Goal: Task Accomplishment & Management: Complete application form

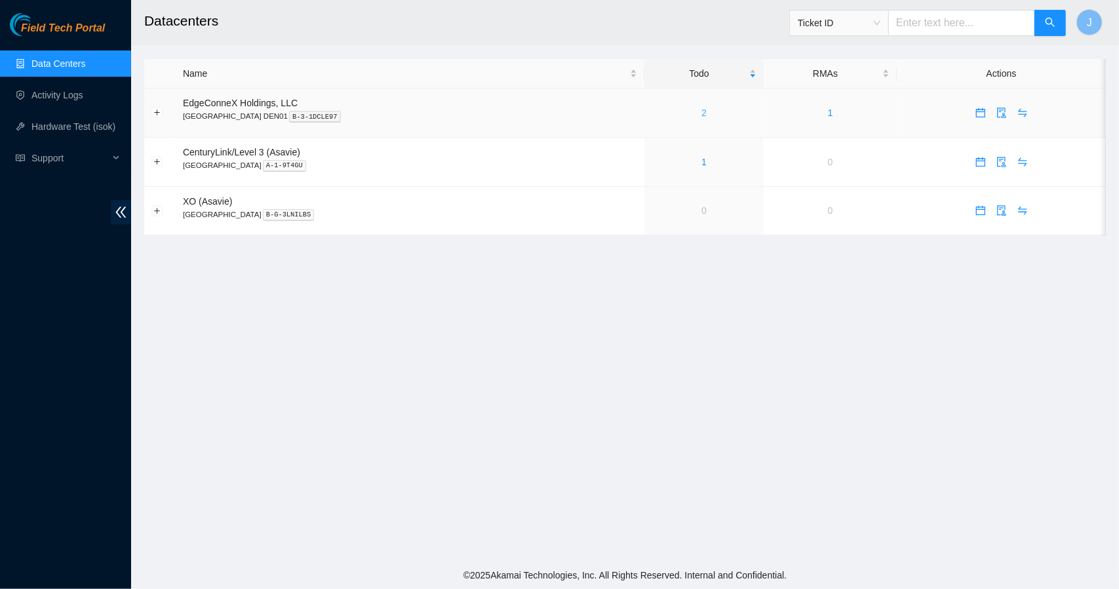
click at [701, 113] on link "2" at bounding box center [703, 112] width 5 height 10
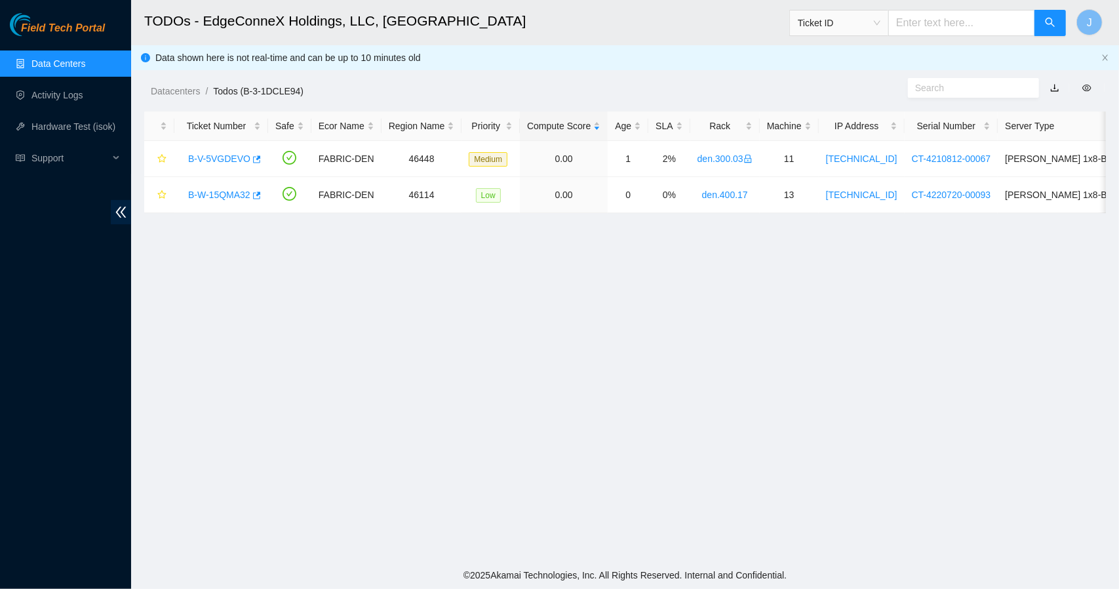
click at [85, 61] on link "Data Centers" at bounding box center [58, 63] width 54 height 10
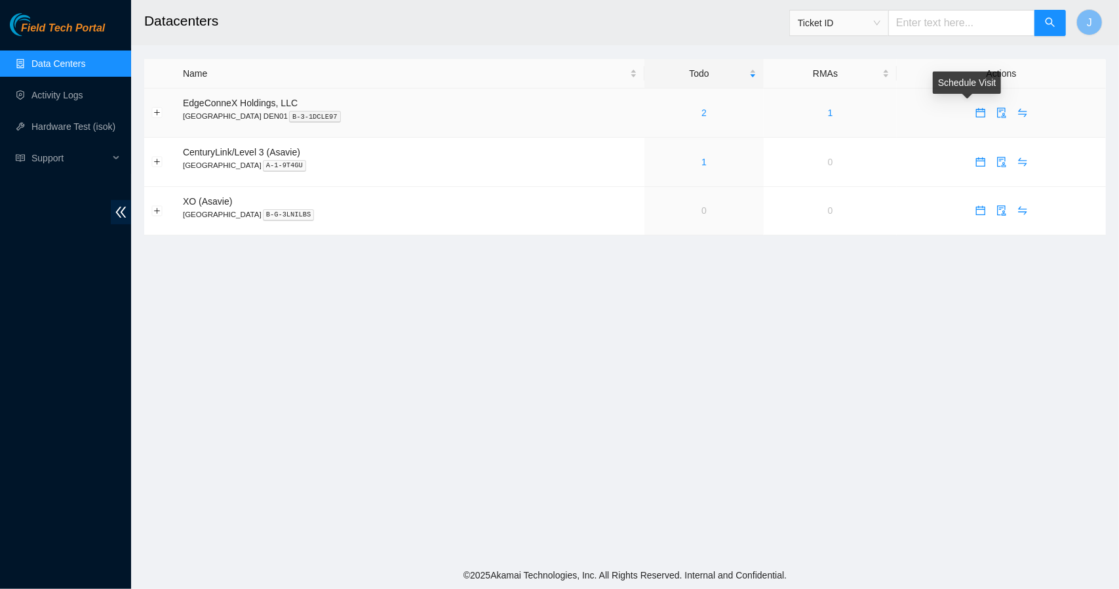
click at [975, 111] on icon "calendar" at bounding box center [980, 112] width 10 height 10
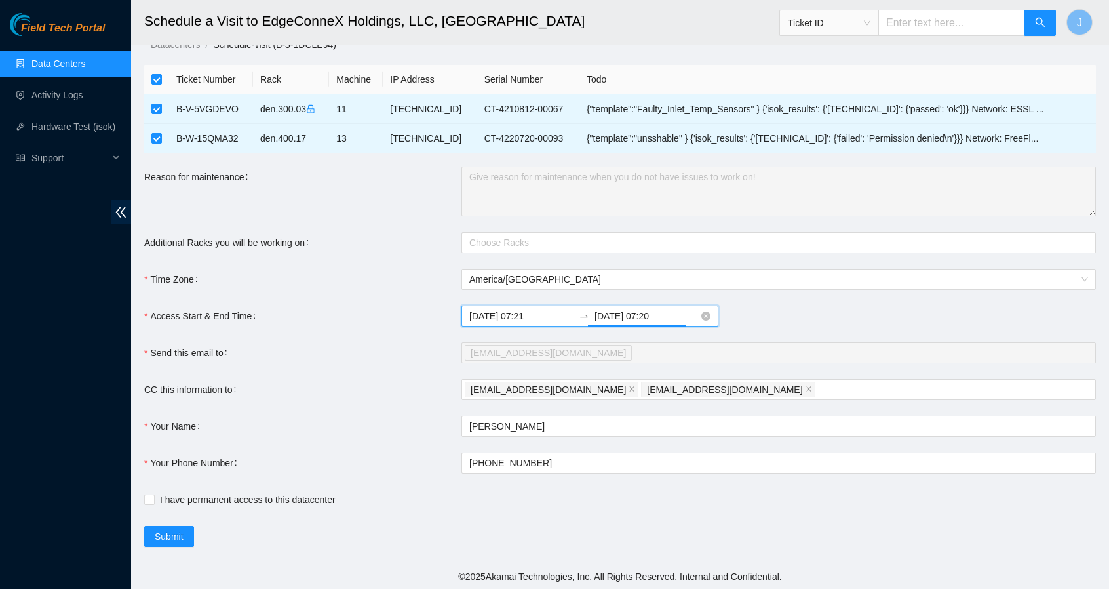
scroll to position [367, 0]
click at [665, 313] on input "2025-09-13 07:20" at bounding box center [646, 316] width 104 height 14
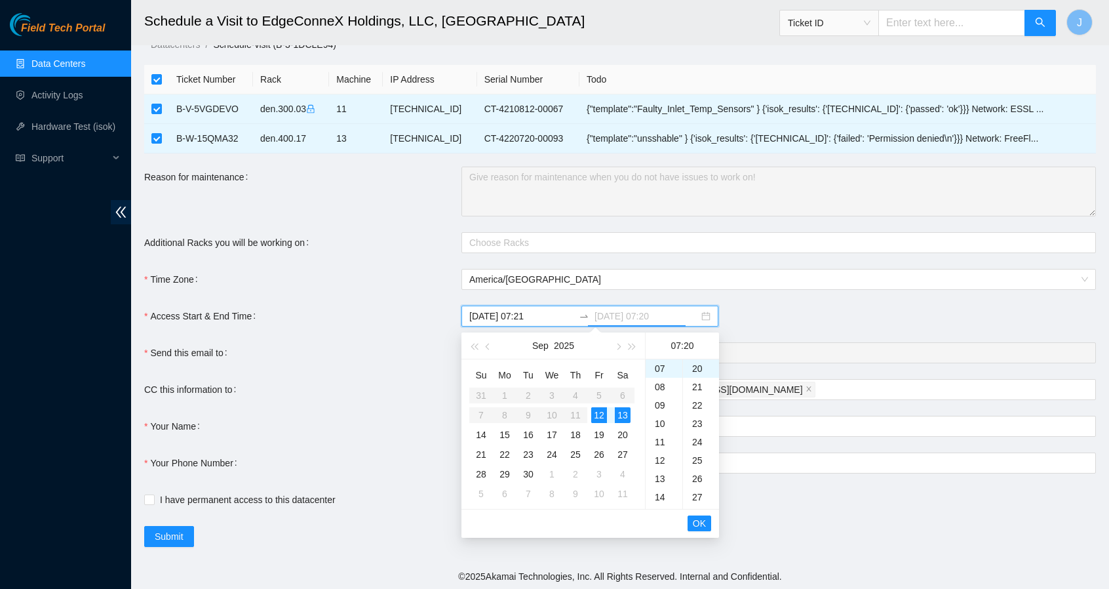
click at [595, 412] on div "12" at bounding box center [599, 415] width 16 height 16
click at [663, 492] on div "14" at bounding box center [664, 497] width 37 height 18
click at [663, 492] on div "21" at bounding box center [664, 497] width 37 height 18
click at [699, 478] on div "26" at bounding box center [701, 478] width 36 height 18
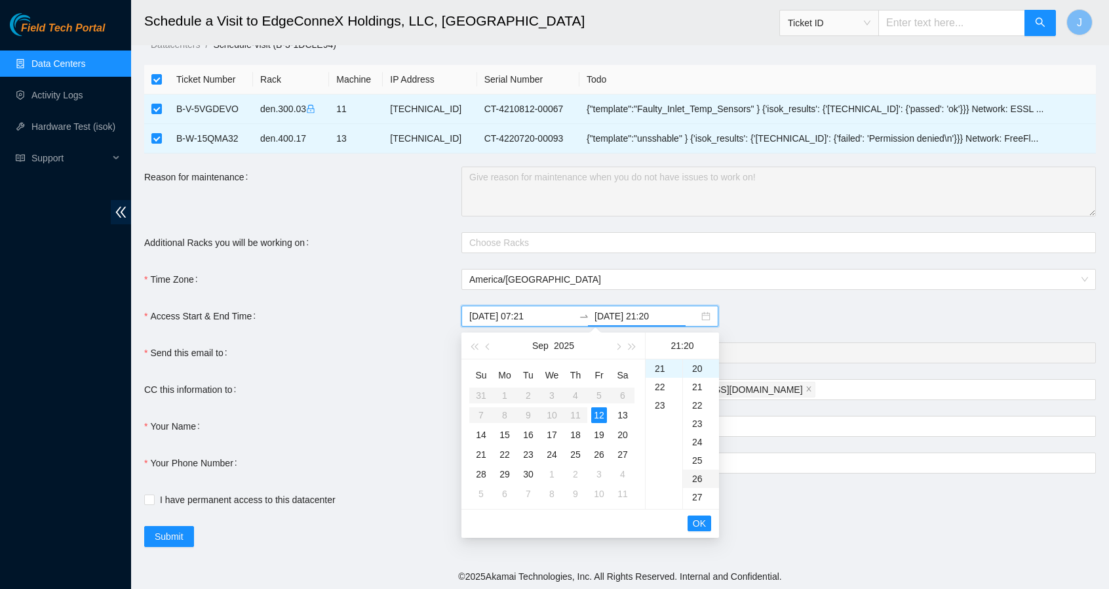
type input "2025-09-12 21:26"
click at [700, 522] on span "OK" at bounding box center [699, 523] width 13 height 14
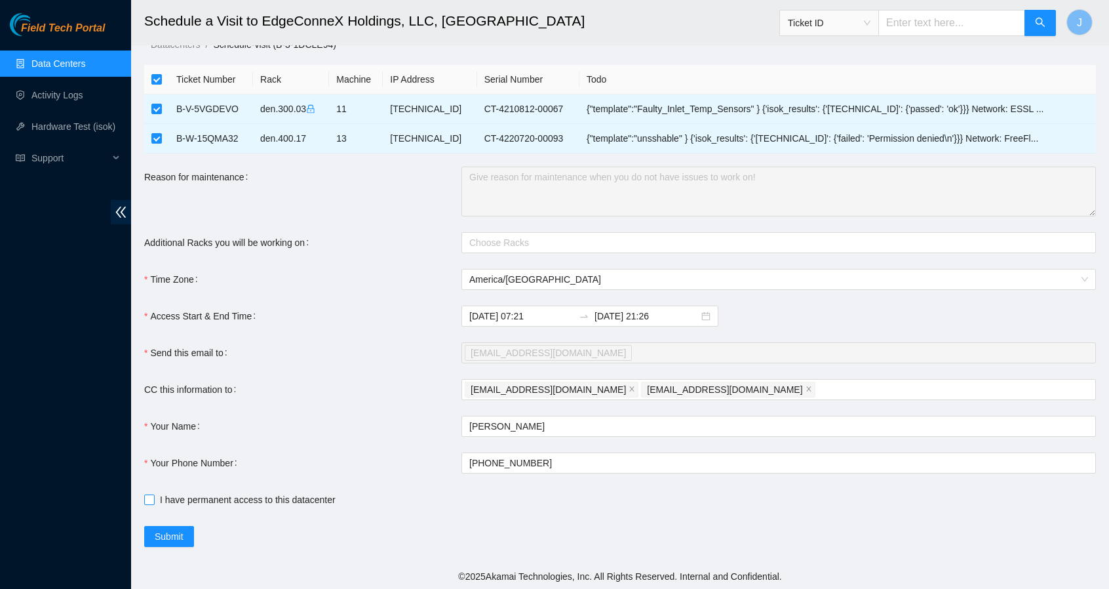
click at [148, 498] on input "I have permanent access to this datacenter" at bounding box center [148, 498] width 9 height 9
checkbox input "true"
click at [163, 534] on span "Submit" at bounding box center [169, 536] width 29 height 14
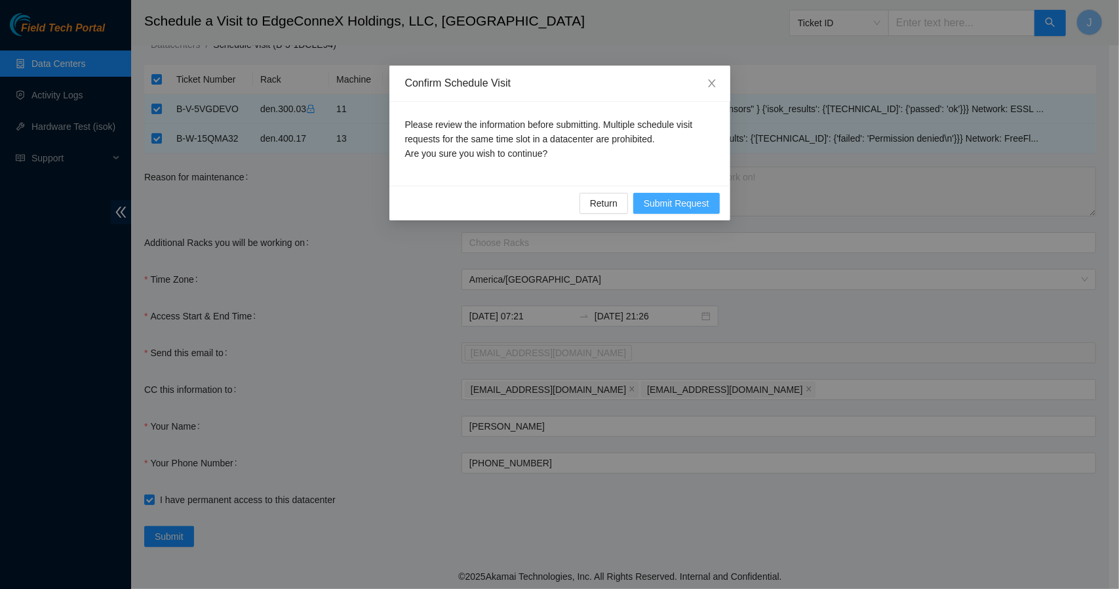
click at [658, 201] on span "Submit Request" at bounding box center [677, 203] width 66 height 14
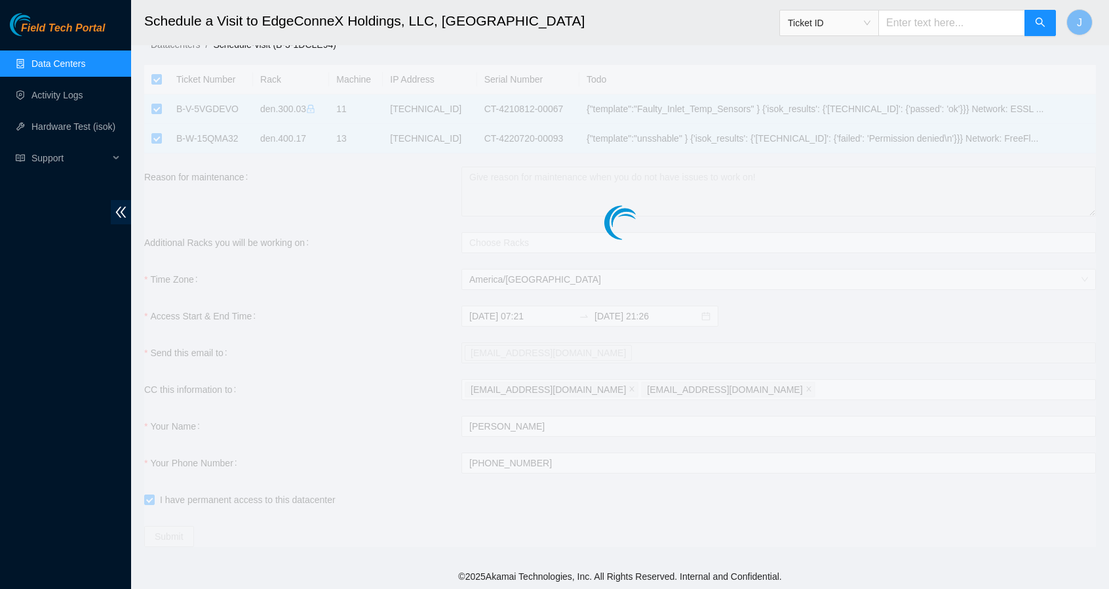
type input "2025-09-12 07:22"
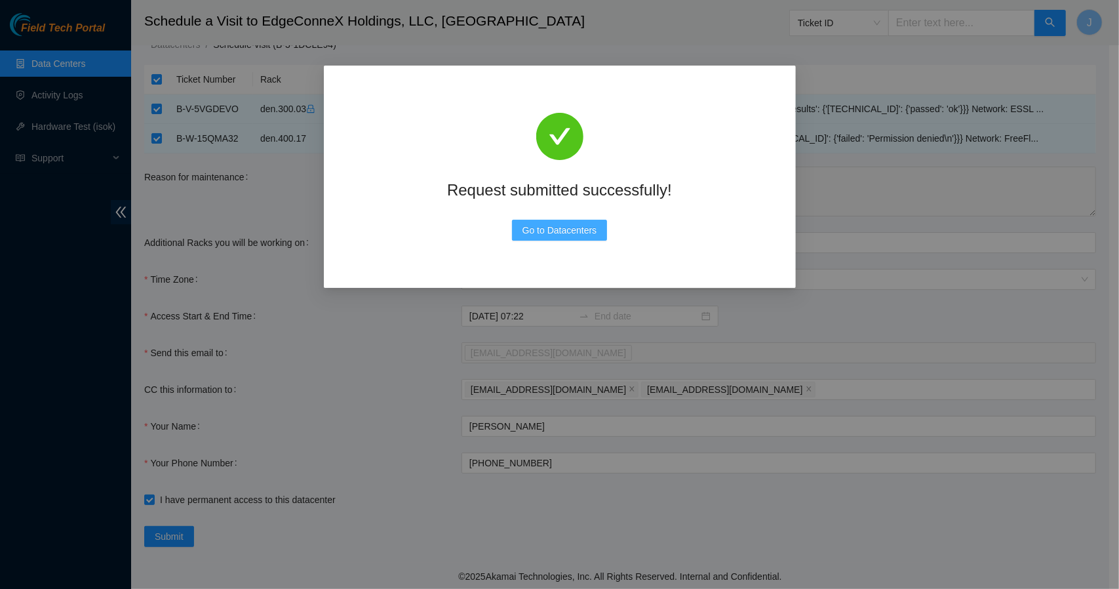
click at [588, 226] on span "Go to Datacenters" at bounding box center [559, 230] width 75 height 14
